Goal: Navigation & Orientation: Go to known website

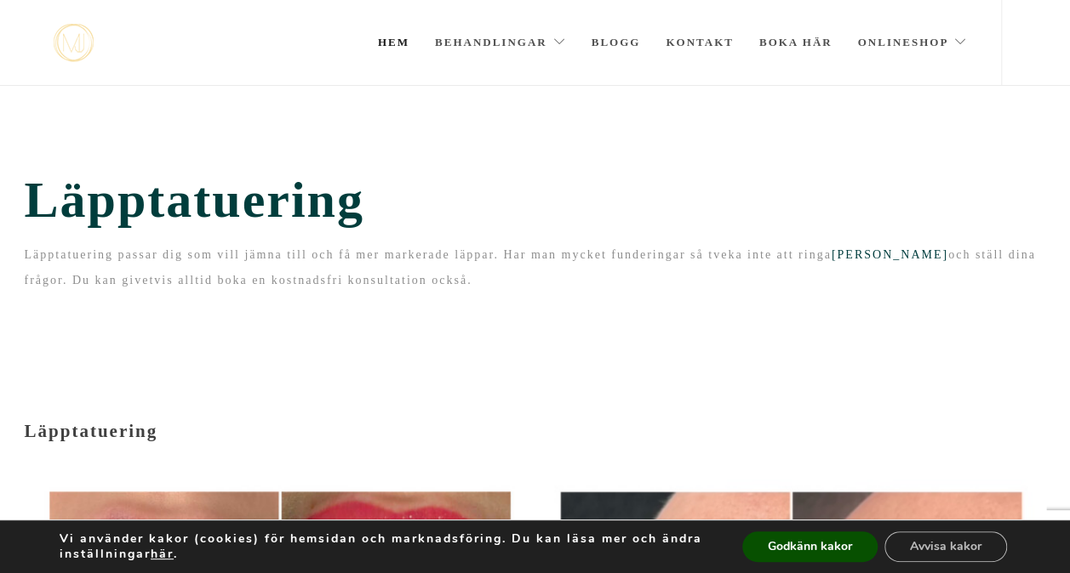
click at [393, 48] on link "Hem" at bounding box center [393, 42] width 31 height 85
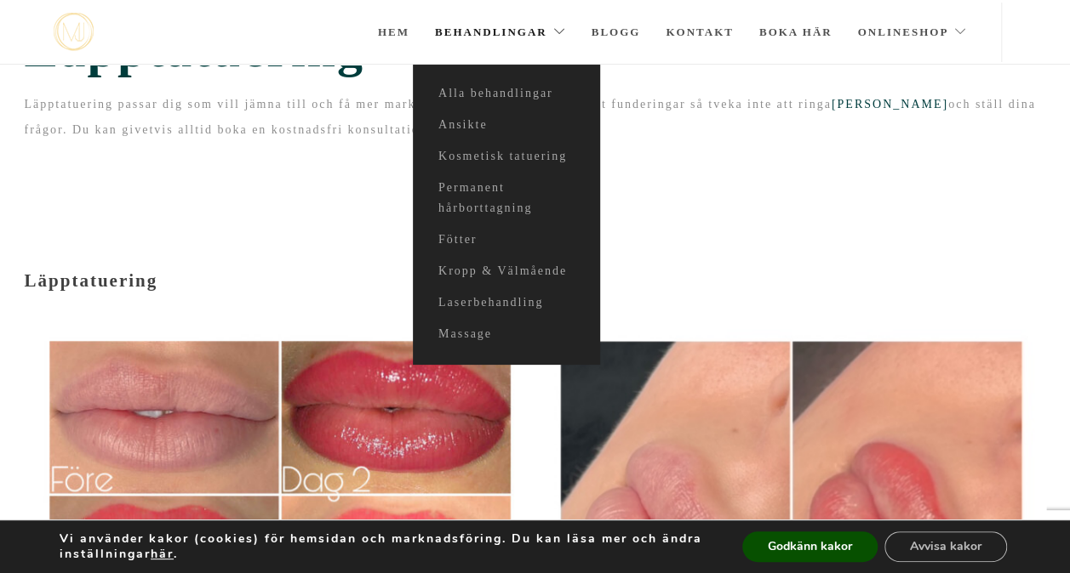
scroll to position [71, 0]
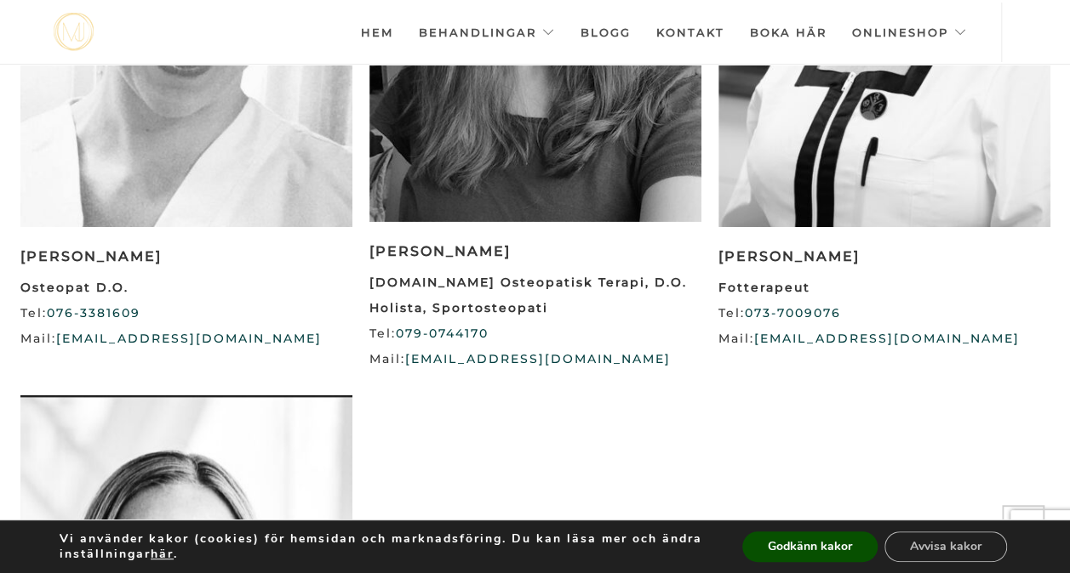
scroll to position [2758, 0]
